Goal: Transaction & Acquisition: Purchase product/service

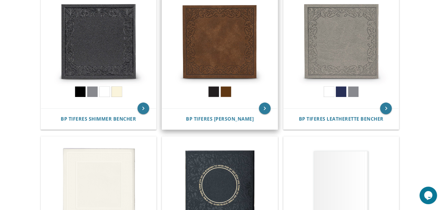
scroll to position [146, 0]
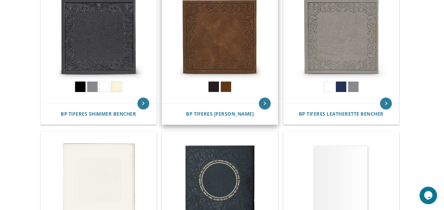
click at [224, 50] on img at bounding box center [220, 46] width 116 height 116
click at [210, 88] on img at bounding box center [220, 46] width 116 height 116
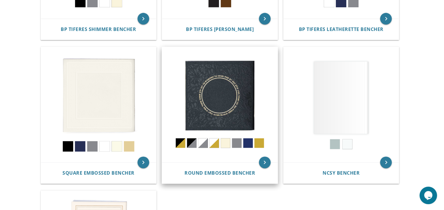
scroll to position [233, 0]
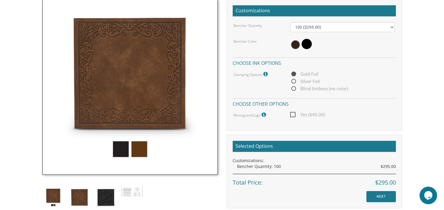
scroll to position [204, 0]
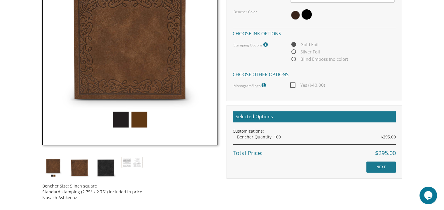
click at [118, 121] on img at bounding box center [129, 57] width 175 height 175
click at [120, 118] on img at bounding box center [129, 57] width 175 height 175
click at [109, 167] on img at bounding box center [106, 168] width 22 height 22
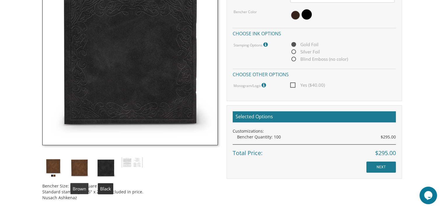
click at [78, 166] on img at bounding box center [80, 168] width 22 height 22
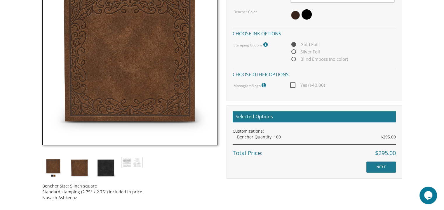
click at [50, 162] on img at bounding box center [53, 168] width 22 height 22
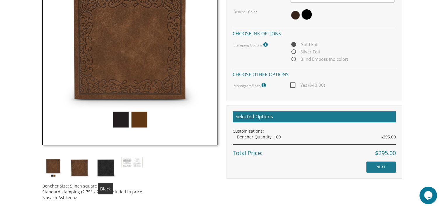
click at [100, 168] on img at bounding box center [106, 168] width 22 height 22
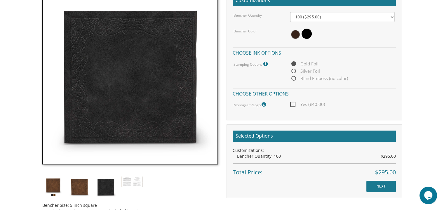
scroll to position [175, 0]
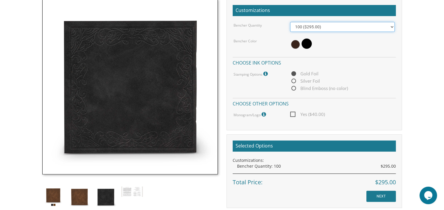
click at [310, 27] on select "100 ($295.00) 200 ($590.00) 300 ($885.00) 400 ($1,180.00) 500 ($1,475.00)" at bounding box center [342, 27] width 104 height 10
click at [417, 53] on body "My Cart {{shoppingcart.totalQuantityDisplay}} Total: {{shoppingcart.subtotal}} …" at bounding box center [222, 107] width 444 height 564
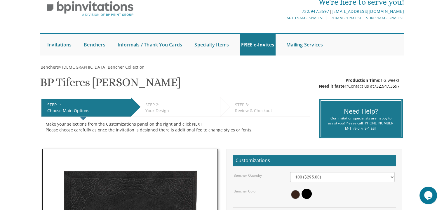
scroll to position [0, 0]
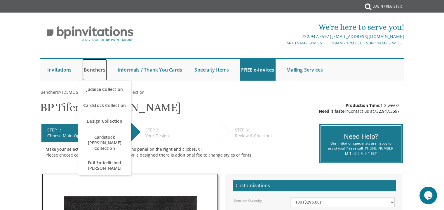
click at [92, 67] on link "Benchers" at bounding box center [94, 70] width 25 height 22
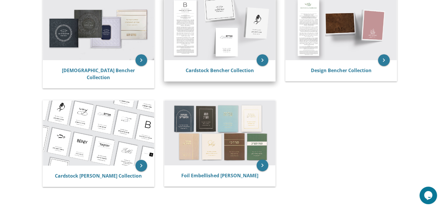
scroll to position [146, 0]
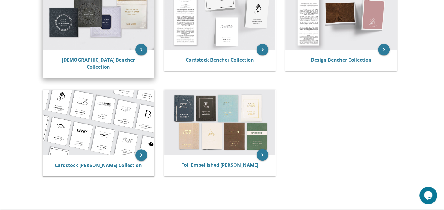
click at [100, 41] on img at bounding box center [98, 17] width 111 height 65
click at [138, 47] on icon "keyboard_arrow_right" at bounding box center [141, 50] width 12 height 12
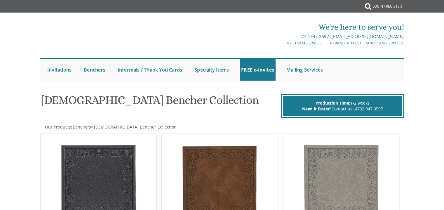
click at [114, 31] on div "We're here to serve you! 732.947.3597 | invitations@bpprintgroup.com M-Th 9am -…" at bounding box center [222, 33] width 365 height 31
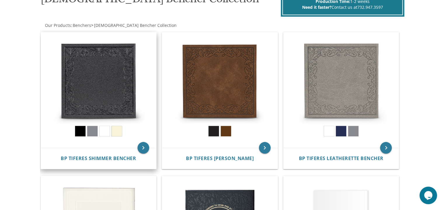
scroll to position [92, 0]
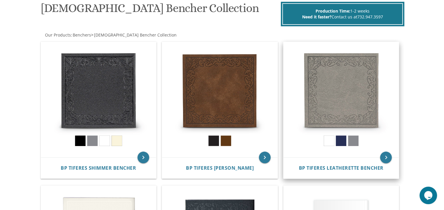
click at [341, 142] on img at bounding box center [341, 100] width 116 height 116
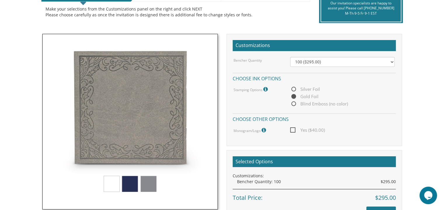
scroll to position [146, 0]
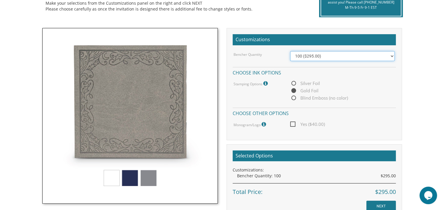
click at [307, 56] on select "100 ($295.00) 200 ($590.00) 300 ($885.00) 400 ($1,180.00) 500 ($1,475.00)" at bounding box center [342, 56] width 104 height 10
click at [420, 86] on body "My Cart {{shoppingcart.totalQuantityDisplay}} Total: {{shoppingcart.subtotal}} …" at bounding box center [222, 136] width 444 height 564
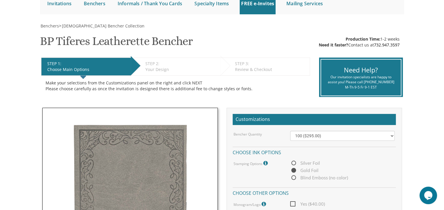
scroll to position [58, 0]
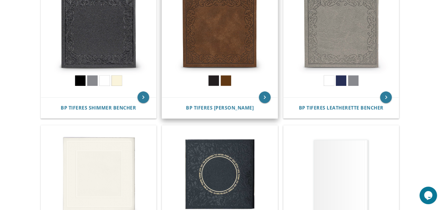
scroll to position [209, 0]
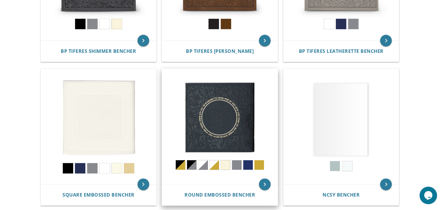
click at [221, 99] on img at bounding box center [220, 127] width 116 height 116
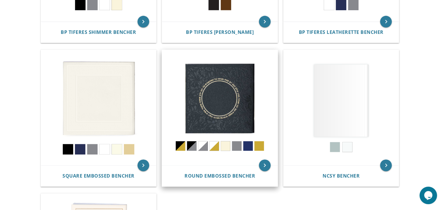
scroll to position [238, 0]
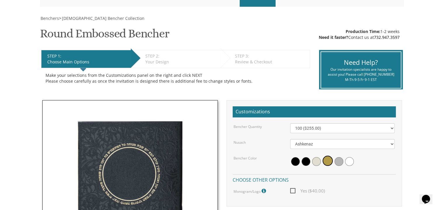
scroll to position [88, 0]
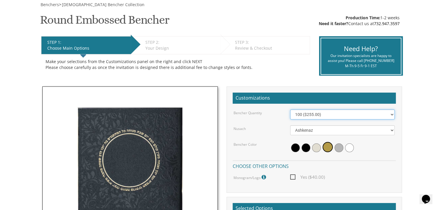
click at [308, 114] on select "100 ($255.00) 200 ($510.00) 300 ($765.00) 400 ($1,020.00) 500 ($1,275.00)" at bounding box center [342, 114] width 104 height 10
click at [270, 79] on div "STEP 1: EDIT Choose Main Options STEP 2: EDIT Your Design STEP 3: EDIT Review &…" at bounding box center [176, 56] width 278 height 48
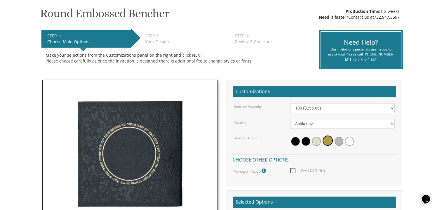
scroll to position [146, 0]
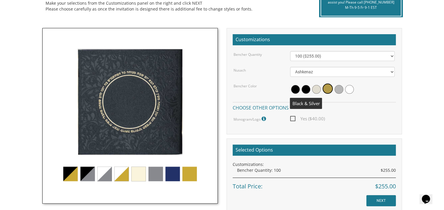
click at [308, 88] on span at bounding box center [305, 89] width 9 height 9
click at [318, 88] on span at bounding box center [317, 89] width 9 height 9
click at [325, 90] on span at bounding box center [328, 89] width 9 height 9
click at [347, 93] on div at bounding box center [342, 89] width 104 height 13
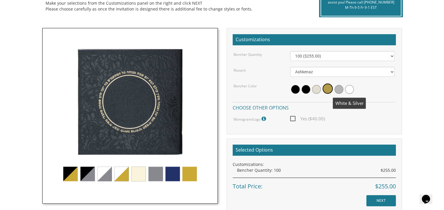
click at [346, 88] on span at bounding box center [349, 89] width 9 height 9
click at [335, 88] on span at bounding box center [337, 89] width 9 height 9
click at [335, 88] on span at bounding box center [338, 88] width 10 height 10
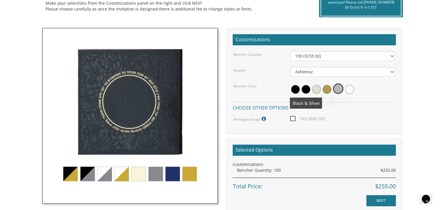
click at [307, 88] on span at bounding box center [305, 89] width 9 height 9
click at [289, 90] on div at bounding box center [342, 89] width 113 height 13
click at [290, 90] on div at bounding box center [342, 89] width 104 height 13
click at [294, 90] on span at bounding box center [295, 89] width 9 height 9
click at [175, 174] on img at bounding box center [129, 115] width 175 height 175
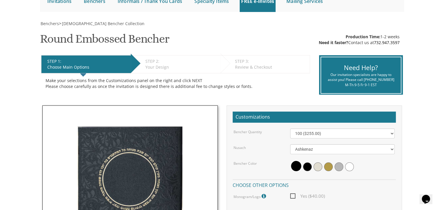
scroll to position [0, 0]
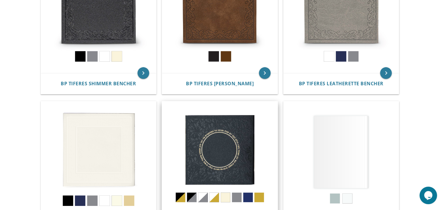
scroll to position [121, 0]
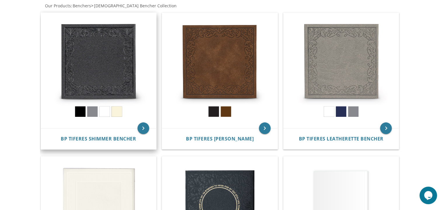
click at [104, 57] on img at bounding box center [99, 71] width 116 height 116
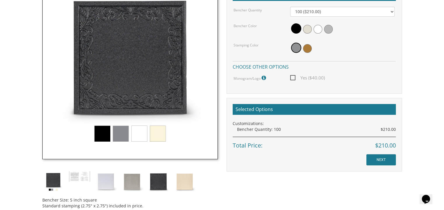
scroll to position [204, 0]
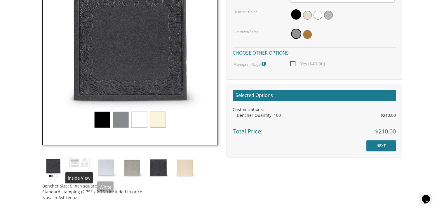
click at [79, 161] on img at bounding box center [80, 162] width 22 height 11
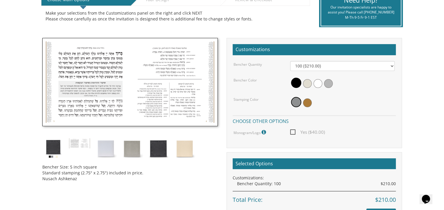
scroll to position [146, 0]
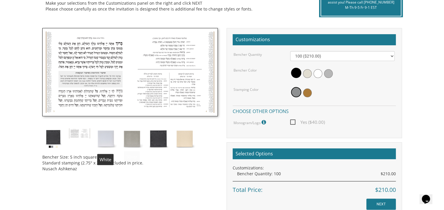
click at [109, 136] on img at bounding box center [106, 139] width 22 height 22
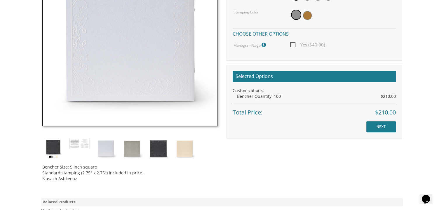
scroll to position [233, 0]
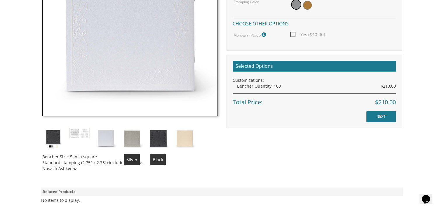
click at [158, 135] on img at bounding box center [158, 138] width 22 height 22
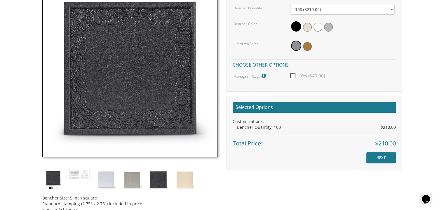
scroll to position [204, 0]
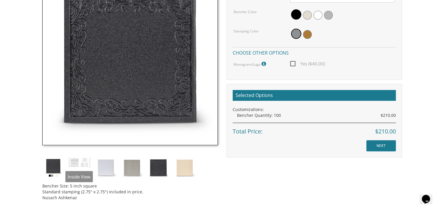
click at [55, 167] on img at bounding box center [53, 168] width 22 height 22
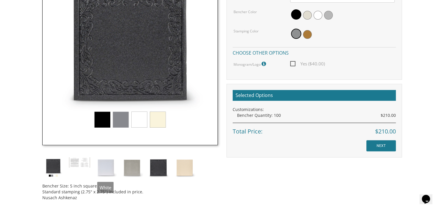
click at [99, 124] on img at bounding box center [129, 57] width 175 height 175
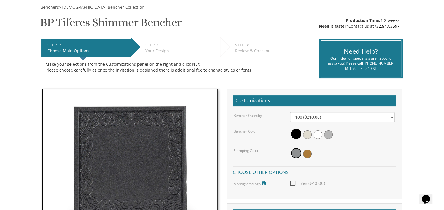
scroll to position [88, 0]
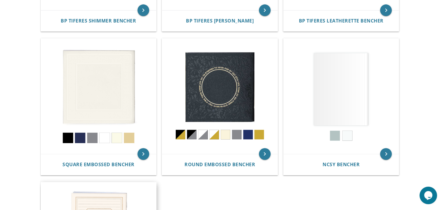
scroll to position [238, 0]
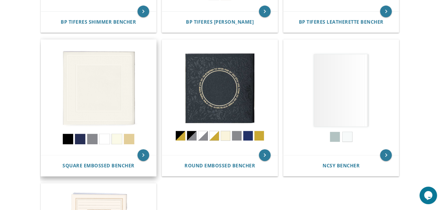
click at [111, 101] on img at bounding box center [99, 98] width 116 height 116
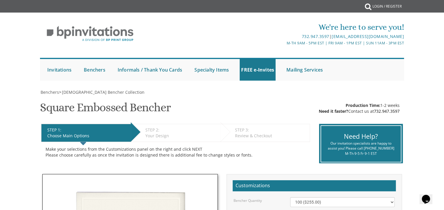
scroll to position [58, 0]
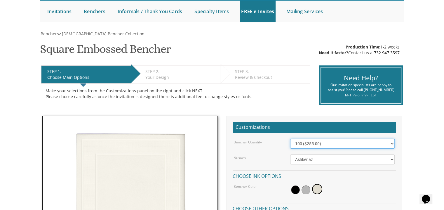
click at [301, 143] on select "100 ($255.00) 200 ($510.00) 300 ($765.00) 400 ($1,020.00) 500 ($1,275.00)" at bounding box center [342, 144] width 104 height 10
click at [286, 114] on div "Benchers > Judaica Bencher Collection Square Embossed Bencher SKU: 66052 Produc…" at bounding box center [222, 205] width 364 height 349
